Goal: Task Accomplishment & Management: Use online tool/utility

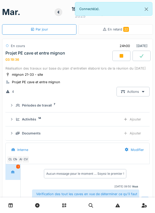
scroll to position [130, 0]
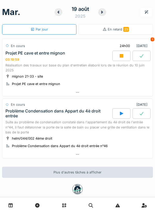
click at [120, 113] on icon at bounding box center [121, 114] width 5 height 4
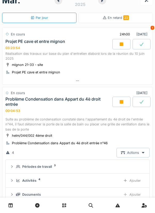
scroll to position [9, 0]
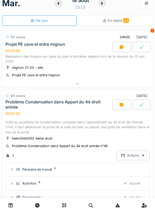
click at [120, 45] on icon at bounding box center [121, 47] width 5 height 4
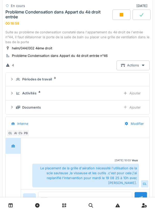
scroll to position [331, 0]
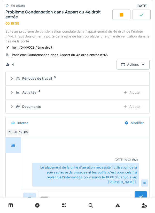
click at [139, 108] on div "Ajouter" at bounding box center [132, 107] width 26 height 10
click at [134, 107] on div "Ajouter" at bounding box center [132, 107] width 26 height 10
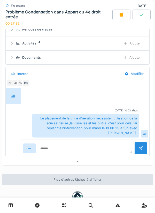
scroll to position [392, 0]
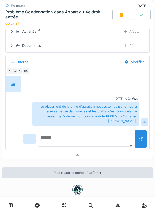
click at [62, 130] on textarea at bounding box center [85, 138] width 95 height 17
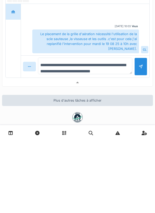
scroll to position [6, 0]
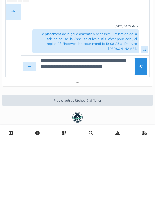
type textarea "**********"
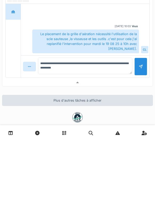
click at [138, 134] on div at bounding box center [141, 139] width 13 height 18
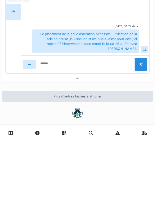
scroll to position [0, 0]
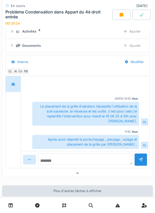
click at [69, 155] on textarea at bounding box center [85, 159] width 95 height 11
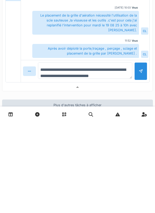
scroll to position [6, 0]
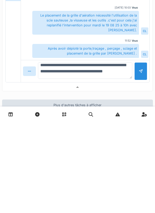
type textarea "**********"
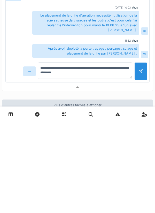
click at [139, 159] on div at bounding box center [141, 163] width 13 height 18
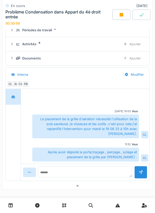
scroll to position [379, 0]
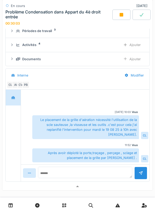
click at [136, 61] on div "Ajouter" at bounding box center [132, 59] width 26 height 10
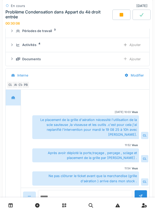
click at [41, 58] on div "Documents" at bounding box center [66, 59] width 101 height 5
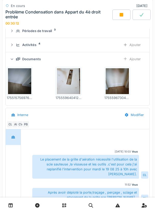
click at [134, 44] on div "Ajouter" at bounding box center [132, 45] width 26 height 10
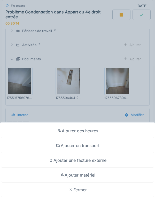
click at [98, 146] on div "Ajouter un transport" at bounding box center [77, 146] width 153 height 15
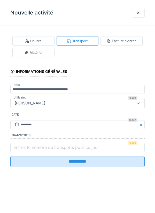
click at [35, 146] on label "Entrez le nombre de transports pour ce jour" at bounding box center [56, 148] width 88 height 6
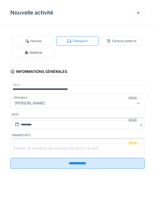
click at [35, 146] on input "Entrez le nombre de transports pour ce jour" at bounding box center [77, 148] width 135 height 11
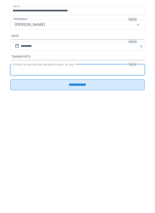
type input "*"
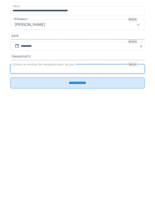
click at [83, 165] on input "**********" at bounding box center [77, 161] width 135 height 11
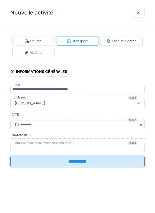
click at [81, 167] on input "**********" at bounding box center [77, 161] width 135 height 11
click at [82, 164] on input "**********" at bounding box center [77, 161] width 135 height 11
click at [79, 164] on input "**********" at bounding box center [77, 161] width 135 height 11
click at [76, 164] on input "**********" at bounding box center [77, 161] width 135 height 11
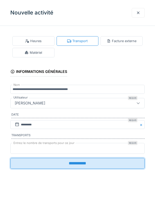
click at [26, 147] on input "*" at bounding box center [77, 148] width 135 height 11
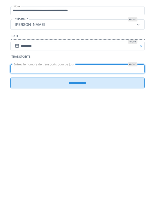
click at [80, 166] on input "**********" at bounding box center [77, 161] width 135 height 11
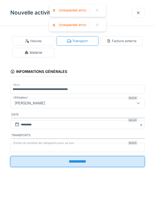
click at [97, 27] on div at bounding box center [97, 25] width 12 height 9
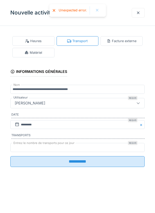
click at [100, 12] on div at bounding box center [97, 10] width 12 height 9
click at [138, 13] on div at bounding box center [138, 12] width 4 height 5
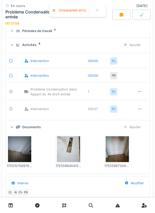
click at [96, 11] on div at bounding box center [97, 10] width 4 height 4
click at [35, 47] on div "Activités" at bounding box center [29, 44] width 14 height 5
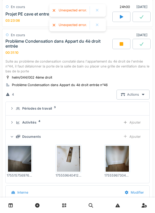
scroll to position [303, 0]
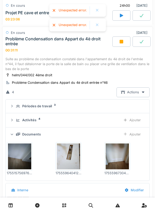
click at [34, 120] on div "Activités" at bounding box center [29, 120] width 14 height 5
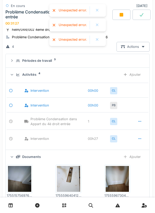
scroll to position [348, 0]
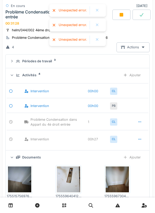
click at [98, 42] on div at bounding box center [97, 39] width 12 height 9
click at [99, 26] on div at bounding box center [97, 25] width 4 height 4
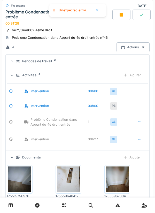
click at [96, 10] on div at bounding box center [97, 10] width 4 height 4
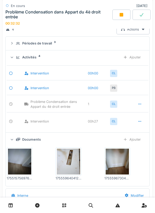
scroll to position [355, 0]
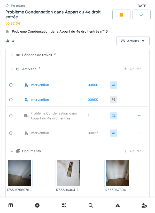
click at [136, 70] on div "Ajouter" at bounding box center [132, 69] width 26 height 10
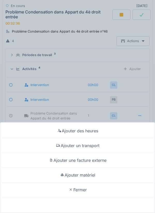
click at [94, 146] on div "Ajouter un transport" at bounding box center [77, 146] width 153 height 15
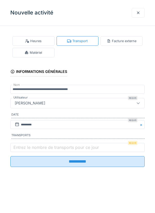
click at [24, 148] on label "Entrez le nombre de transports pour ce jour" at bounding box center [56, 148] width 88 height 6
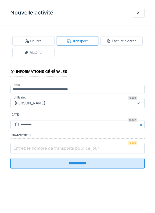
click at [24, 148] on input "Entrez le nombre de transports pour ce jour" at bounding box center [77, 148] width 135 height 11
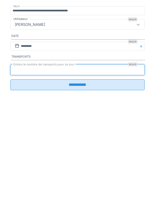
type input "*"
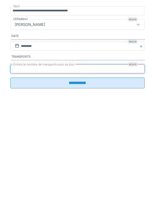
click at [79, 167] on input "**********" at bounding box center [77, 161] width 135 height 11
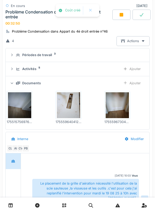
click at [48, 69] on div "Activités 5" at bounding box center [66, 69] width 101 height 5
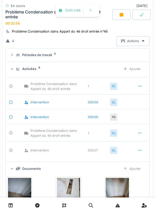
click at [121, 14] on icon at bounding box center [122, 15] width 4 height 4
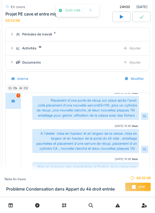
scroll to position [74, 0]
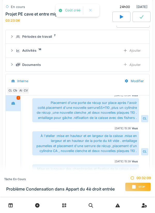
click at [42, 49] on div "Activités 14" at bounding box center [66, 50] width 101 height 5
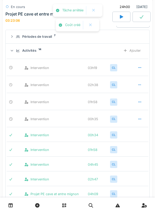
click at [93, 26] on div at bounding box center [91, 25] width 4 height 4
click at [94, 11] on div at bounding box center [94, 10] width 4 height 4
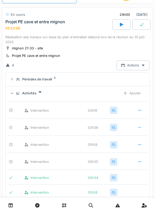
scroll to position [0, 0]
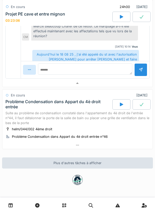
click at [96, 81] on div at bounding box center [77, 84] width 151 height 8
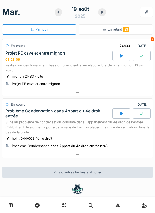
scroll to position [9, 0]
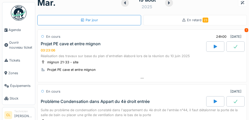
click at [17, 31] on span "Agenda" at bounding box center [21, 29] width 24 height 5
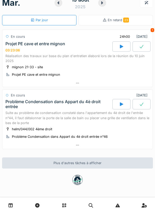
click at [79, 146] on icon at bounding box center [78, 145] width 4 height 3
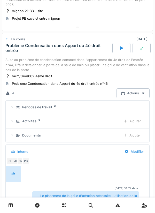
scroll to position [78, 0]
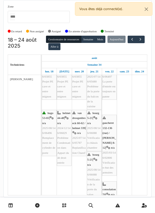
scroll to position [35, 0]
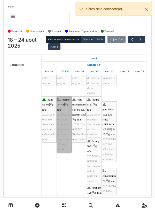
click at [64, 121] on link "helmet 44-48 | n/a 2024/12/146/06829 Problème Condensation dans Appart du 4è dr…" at bounding box center [64, 125] width 15 height 56
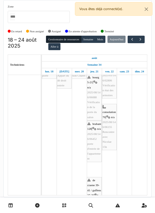
scroll to position [99, 0]
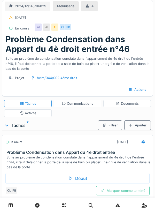
click at [37, 115] on div "Activité" at bounding box center [28, 114] width 48 height 8
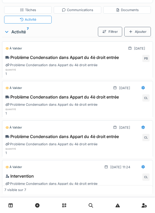
scroll to position [91, 0]
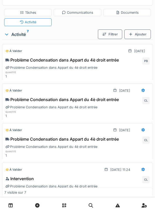
click at [142, 131] on icon at bounding box center [143, 130] width 3 height 4
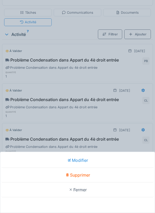
click at [85, 175] on div "Supprimer" at bounding box center [77, 175] width 153 height 15
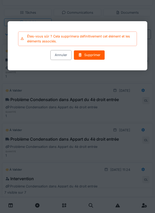
click at [89, 57] on div "Supprimer" at bounding box center [89, 55] width 31 height 10
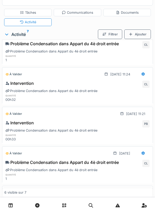
scroll to position [0, 0]
